Goal: Find specific fact

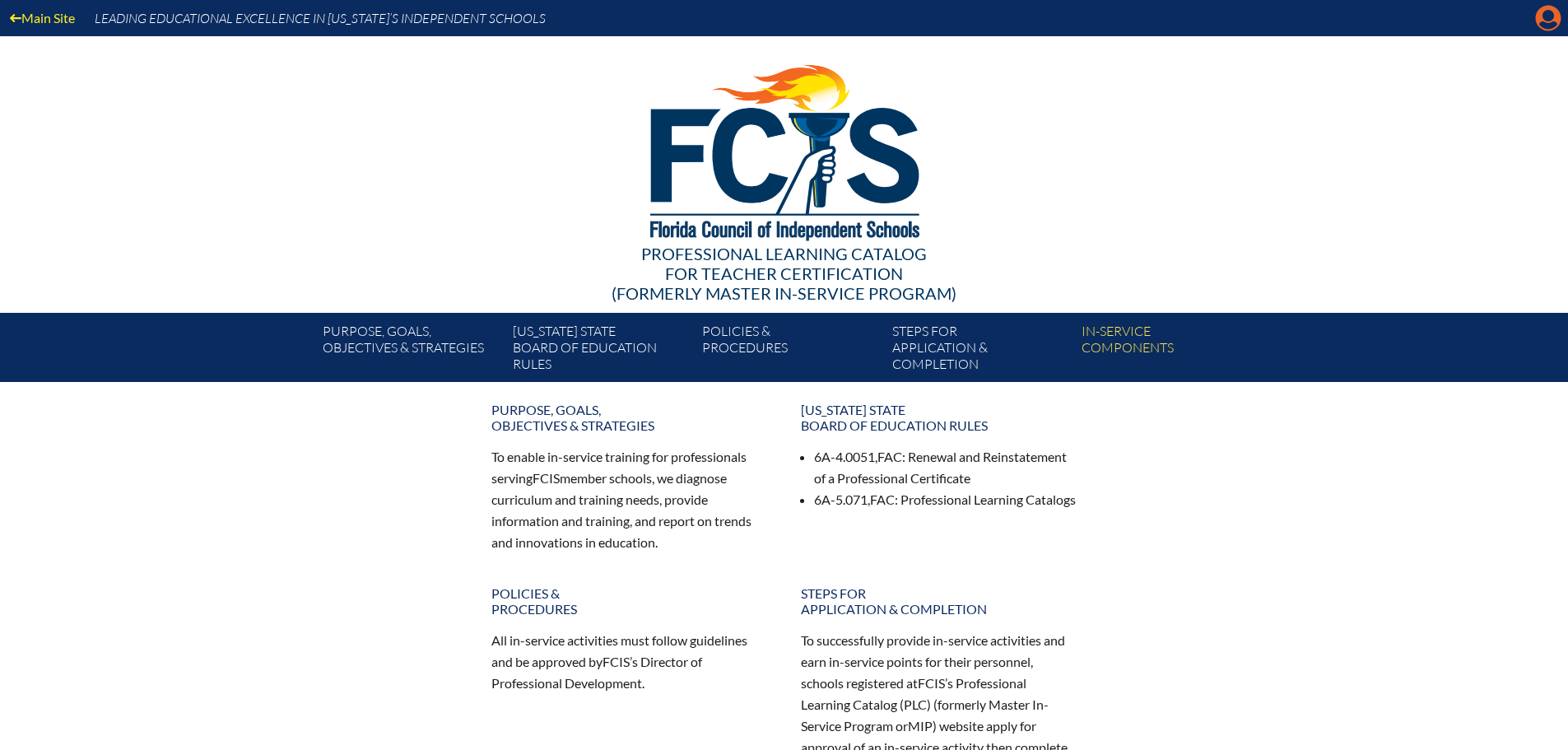
click at [1549, 14] on icon "Manage account" at bounding box center [1548, 18] width 26 height 26
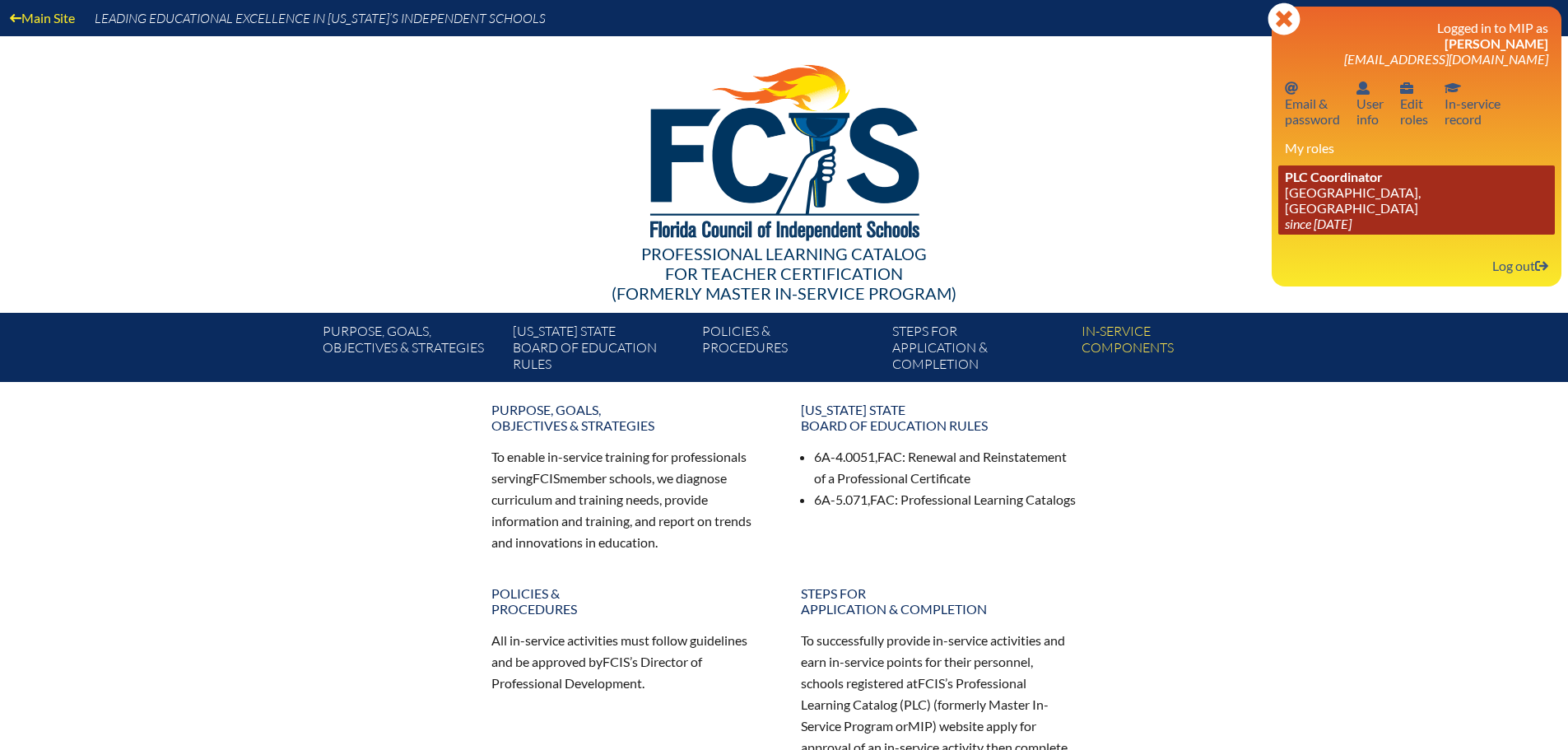
click at [1344, 209] on link "PLC Coordinator [GEOGRAPHIC_DATA], [GEOGRAPHIC_DATA] since [DATE]" at bounding box center [1416, 200] width 276 height 69
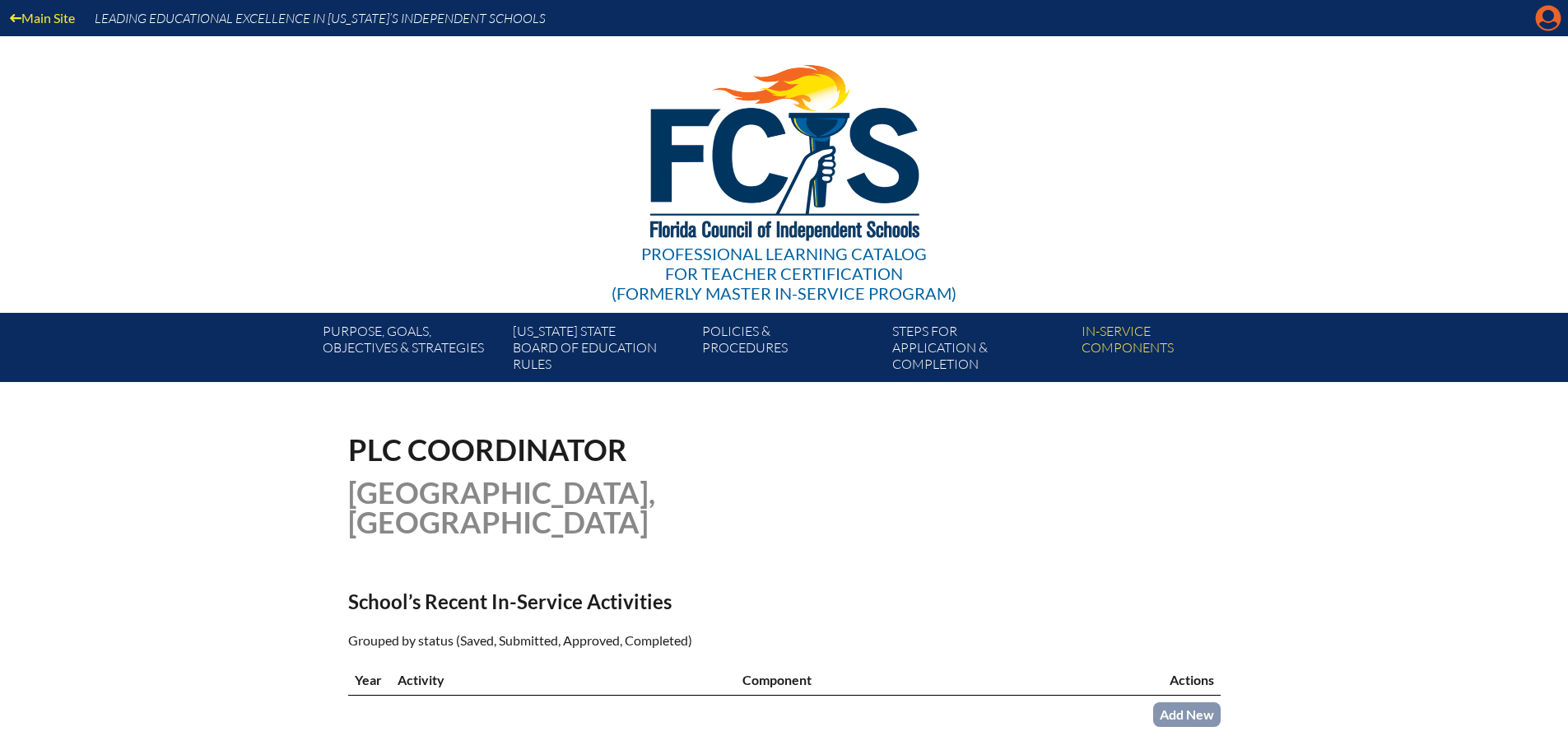
click at [1549, 14] on icon "Manage account" at bounding box center [1548, 18] width 26 height 26
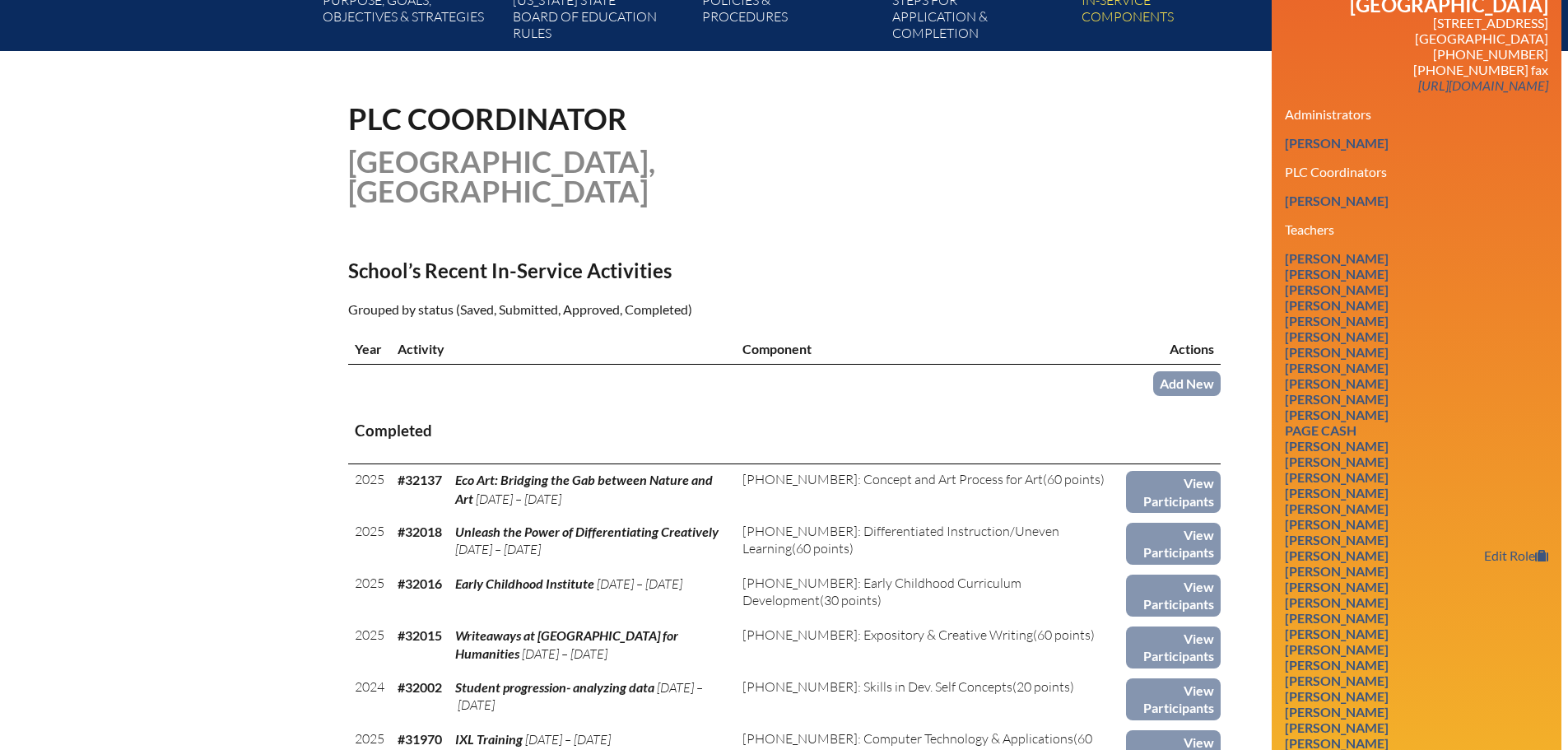
scroll to position [494, 0]
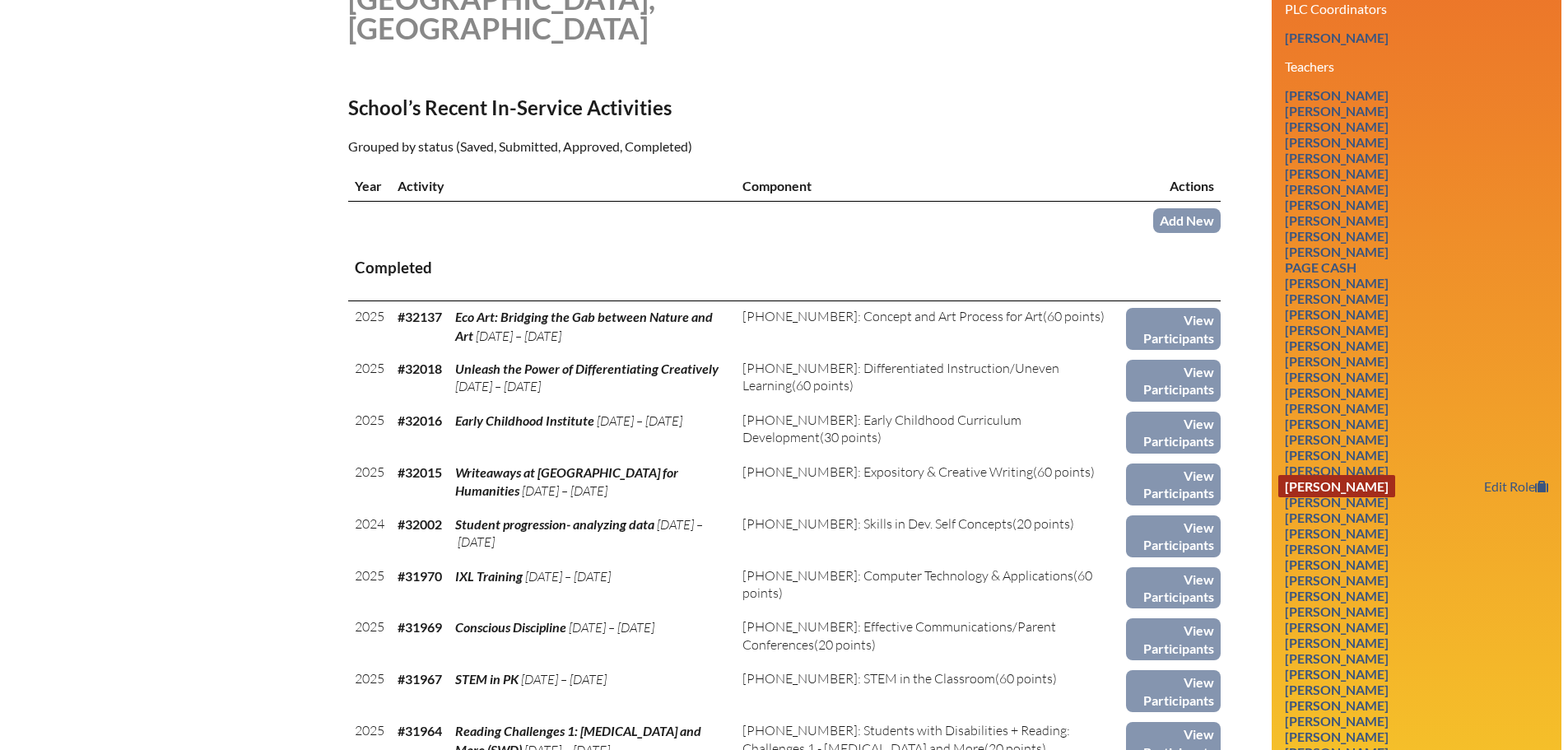
click at [1306, 488] on link "Catherine Hartshorne" at bounding box center [1337, 486] width 117 height 22
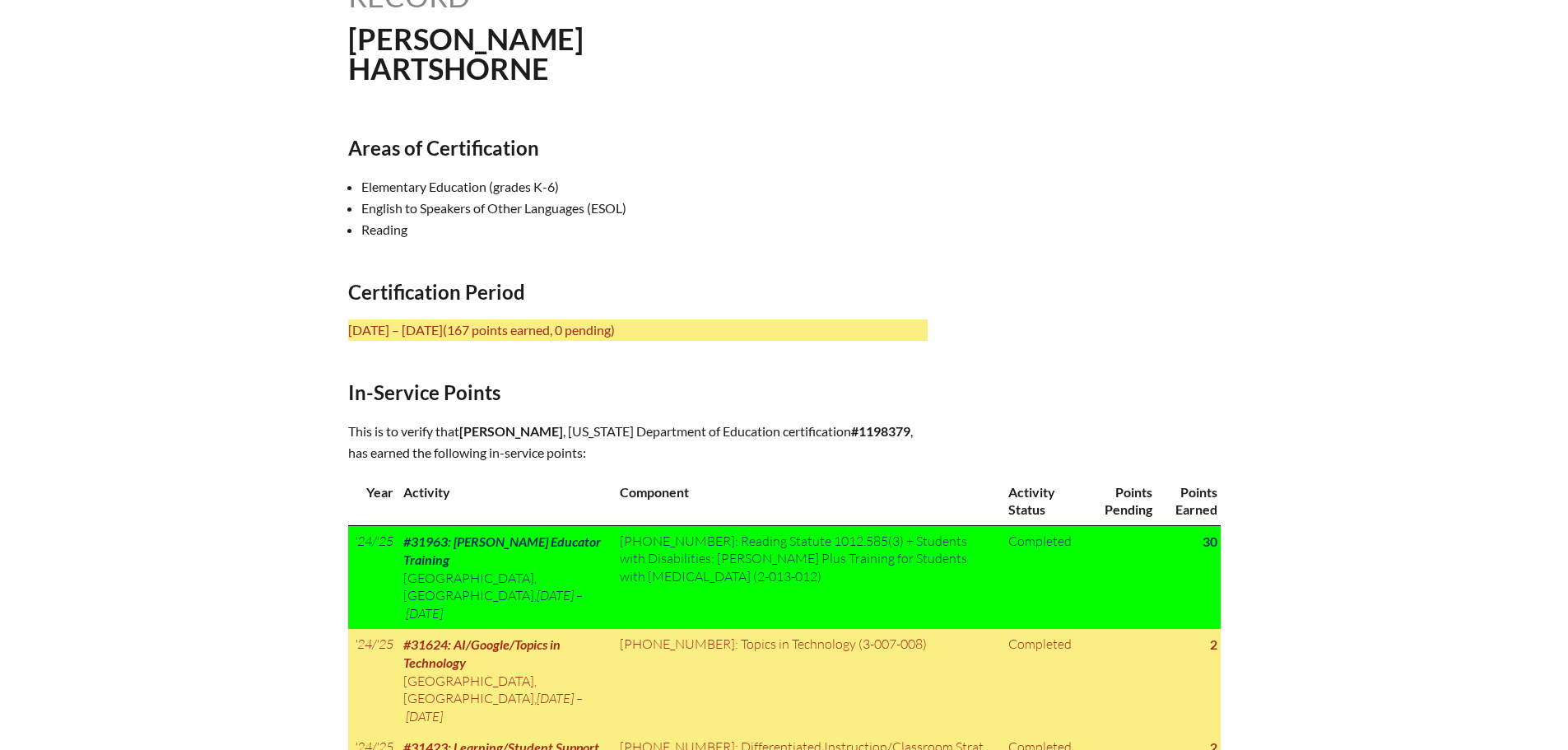
scroll to position [494, 0]
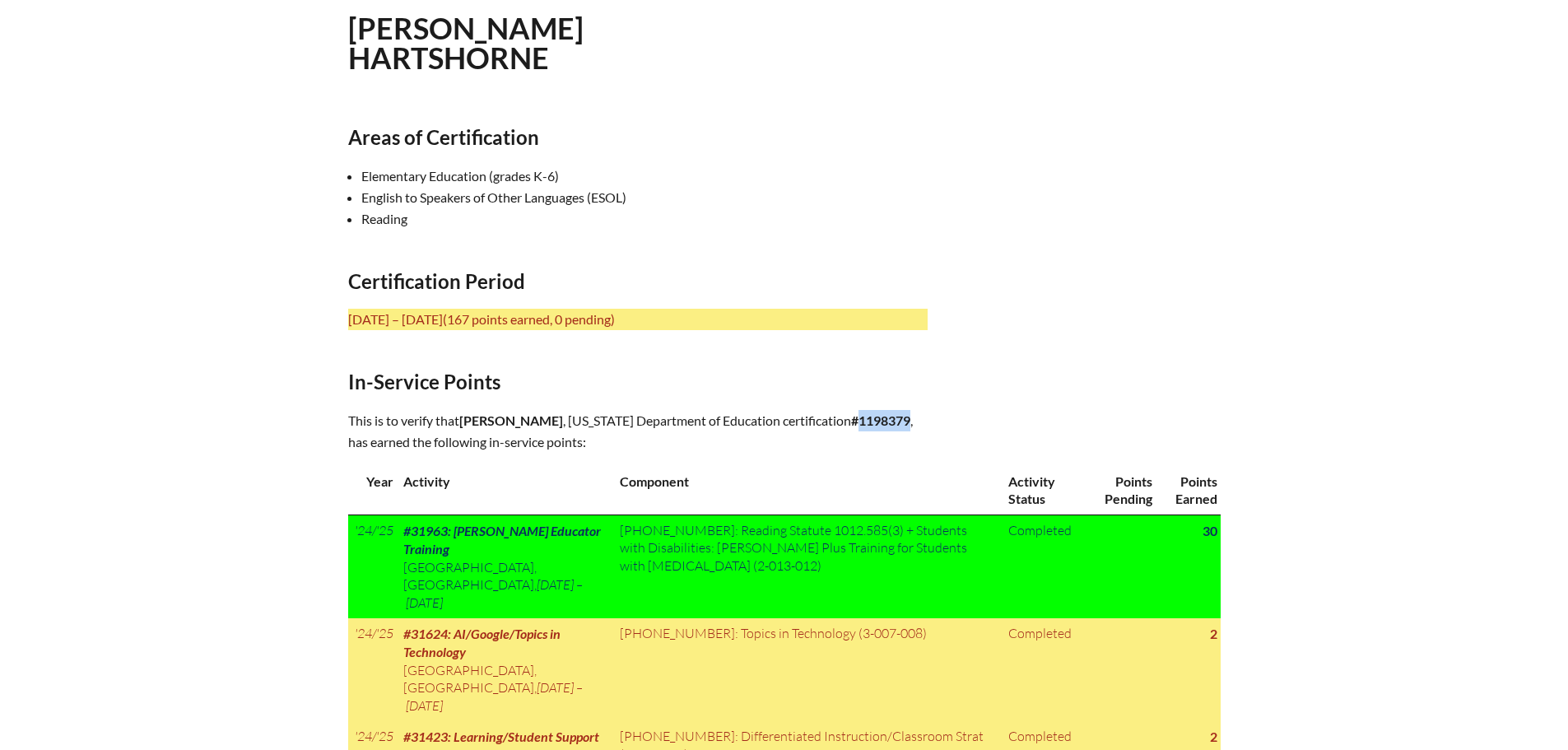
drag, startPoint x: 671, startPoint y: 443, endPoint x: 622, endPoint y: 443, distance: 49.0
click at [851, 428] on b "#1198379" at bounding box center [880, 420] width 59 height 16
copy b "1198379"
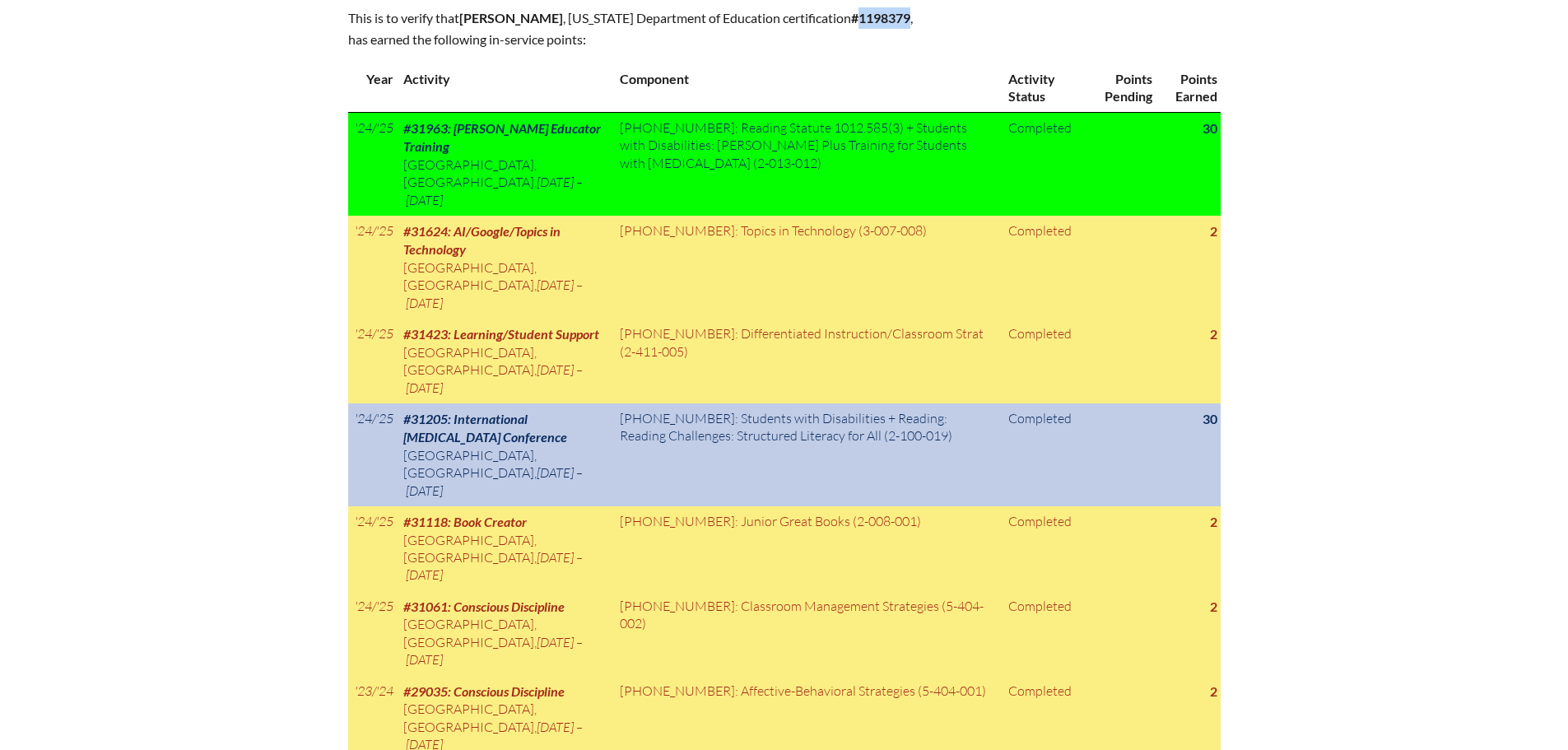
scroll to position [741, 0]
